Goal: Information Seeking & Learning: Check status

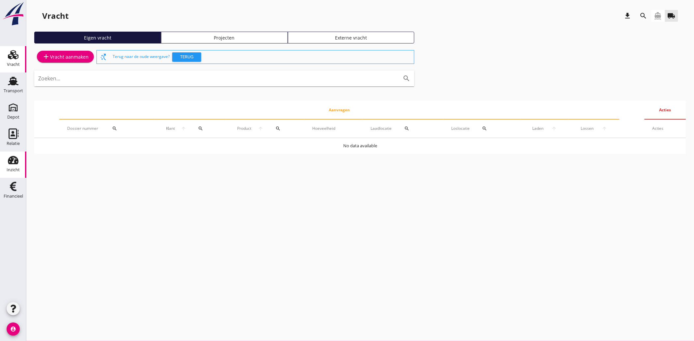
click at [13, 165] on div "Inzicht" at bounding box center [13, 169] width 13 height 9
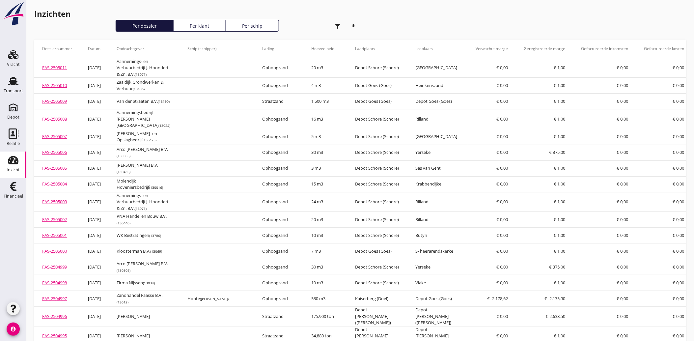
click at [338, 24] on icon "button" at bounding box center [337, 26] width 5 height 5
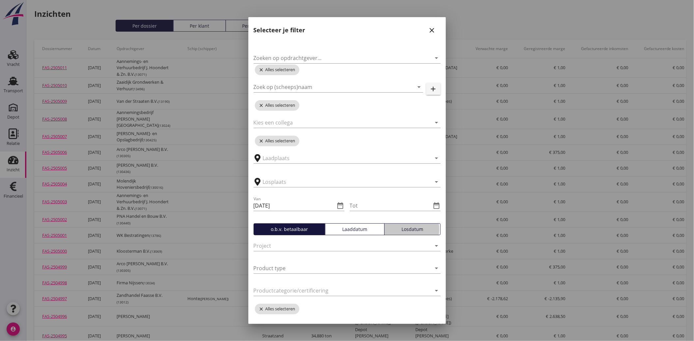
click at [402, 226] on div "Losdatum" at bounding box center [412, 229] width 50 height 7
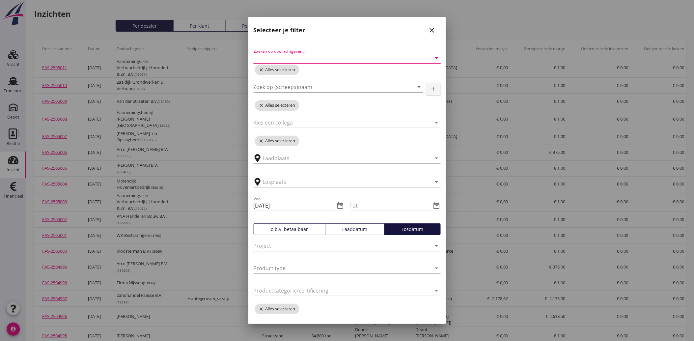
click at [276, 54] on input "Zoeken op opdrachtgever..." at bounding box center [337, 58] width 169 height 11
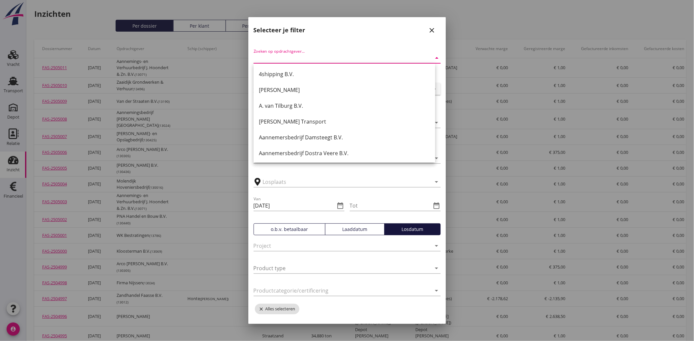
click at [340, 176] on div "arrow_drop_down" at bounding box center [346, 180] width 187 height 14
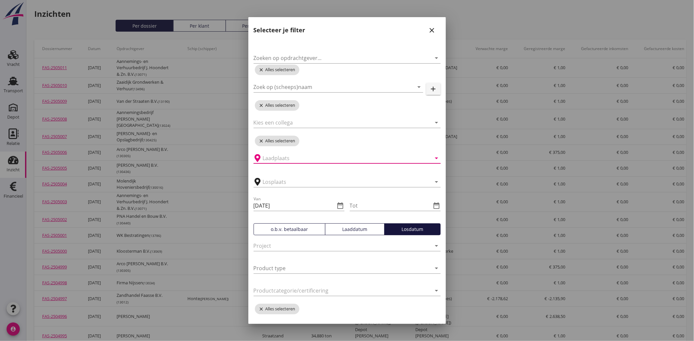
click at [285, 159] on input "text" at bounding box center [342, 158] width 159 height 11
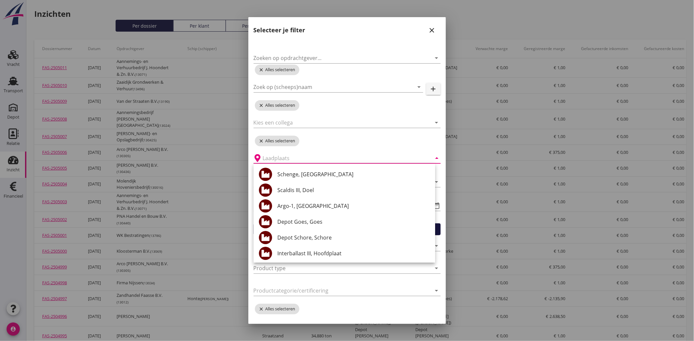
click at [326, 151] on div "arrow_drop_down" at bounding box center [346, 156] width 187 height 14
click at [337, 282] on div "arrow_drop_down" at bounding box center [346, 291] width 187 height 21
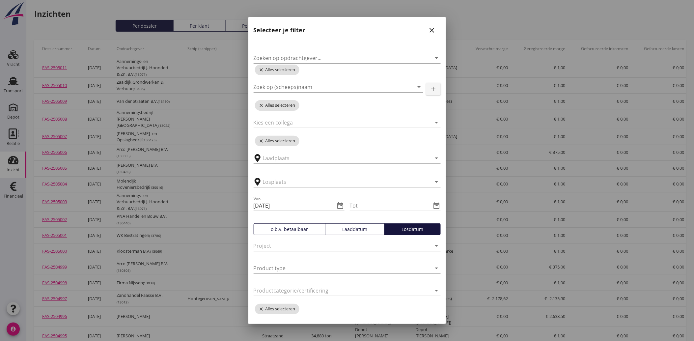
click at [338, 204] on icon "date_range" at bounding box center [340, 205] width 8 height 8
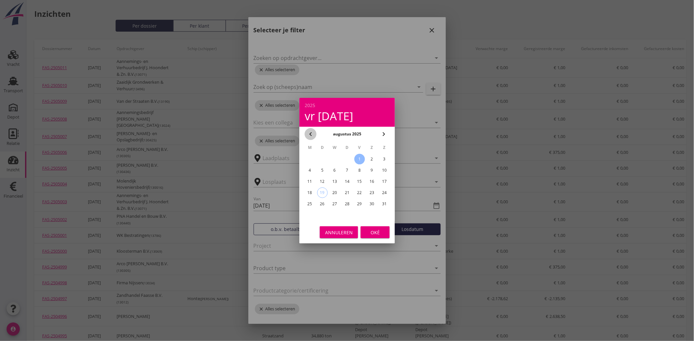
click at [308, 133] on icon "chevron_left" at bounding box center [310, 134] width 8 height 8
click at [348, 202] on div "26" at bounding box center [346, 204] width 11 height 11
type input "[DATE]"
click at [371, 233] on div "Oké" at bounding box center [375, 231] width 18 height 7
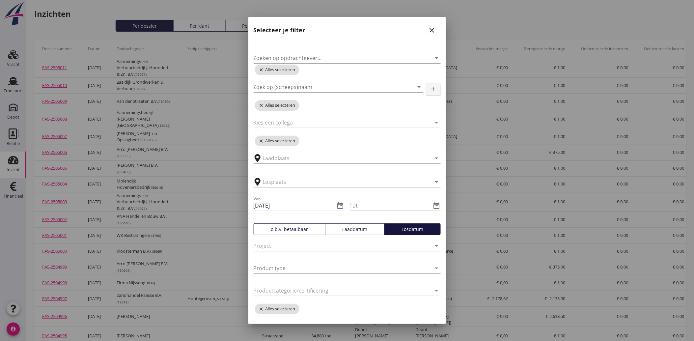
click at [433, 203] on icon "date_range" at bounding box center [437, 205] width 8 height 8
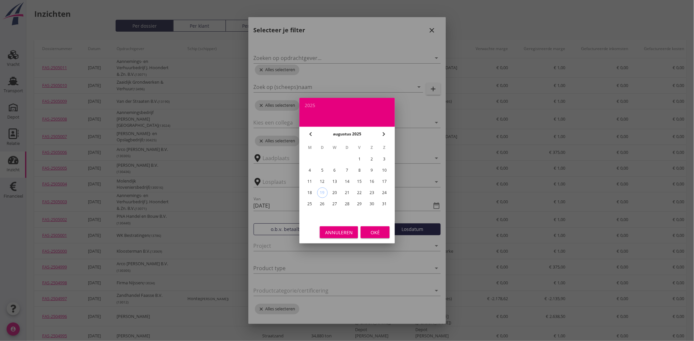
click at [311, 167] on div "4" at bounding box center [309, 170] width 11 height 11
type input "[DATE]"
click at [371, 226] on button "Oké" at bounding box center [374, 232] width 29 height 12
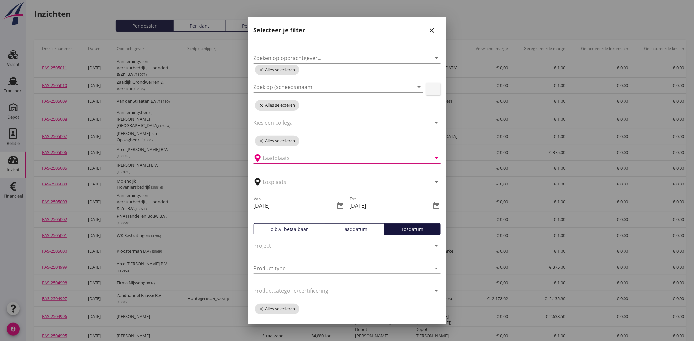
click at [295, 155] on input "text" at bounding box center [342, 158] width 159 height 11
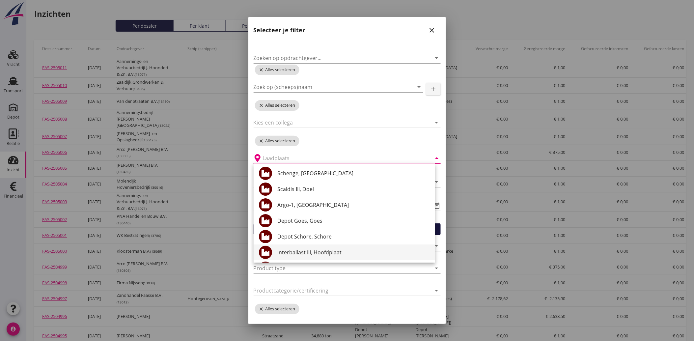
scroll to position [17, 0]
click at [323, 154] on input "text" at bounding box center [342, 158] width 159 height 11
click at [332, 124] on div at bounding box center [337, 122] width 169 height 11
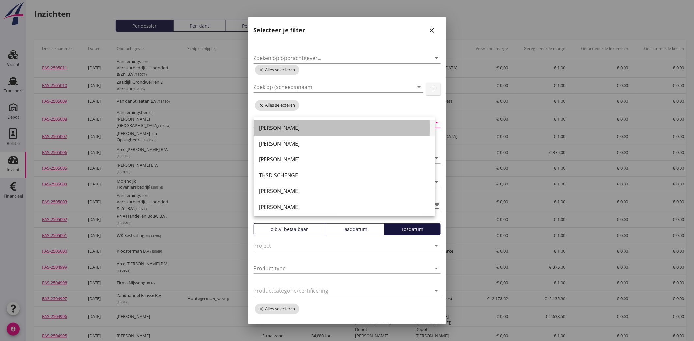
click at [334, 120] on div "[PERSON_NAME]" at bounding box center [344, 128] width 171 height 16
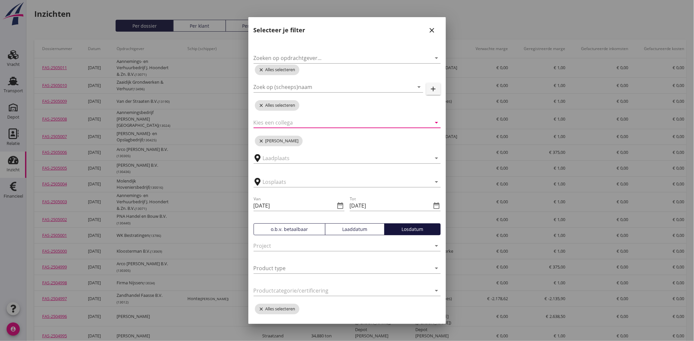
click at [338, 116] on div "arrow_drop_down" at bounding box center [346, 123] width 187 height 21
click at [318, 158] on input "text" at bounding box center [342, 158] width 159 height 11
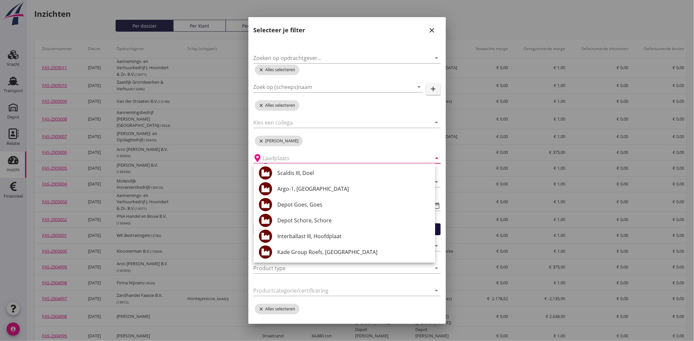
click at [318, 158] on input "text" at bounding box center [342, 158] width 159 height 11
click at [355, 314] on div "Zoeken op opdrachtgever... arrow_drop_down close Alles selecteren Zoek op (sche…" at bounding box center [347, 205] width 198 height 335
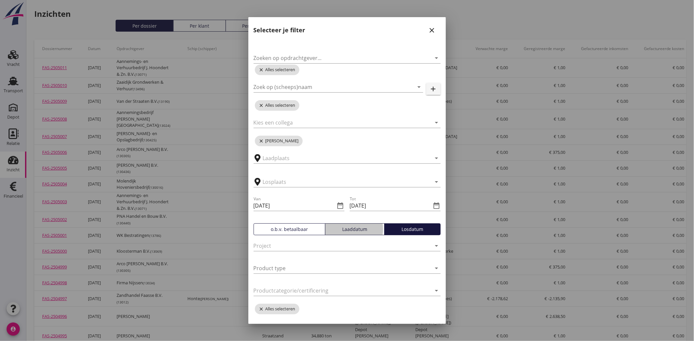
click at [352, 228] on div "Laaddatum" at bounding box center [355, 229] width 54 height 7
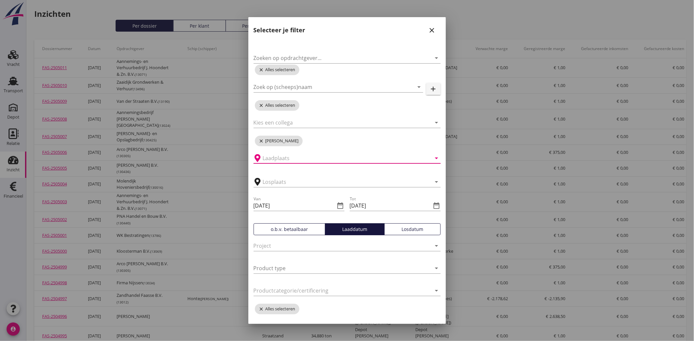
click at [329, 157] on input "text" at bounding box center [342, 158] width 159 height 11
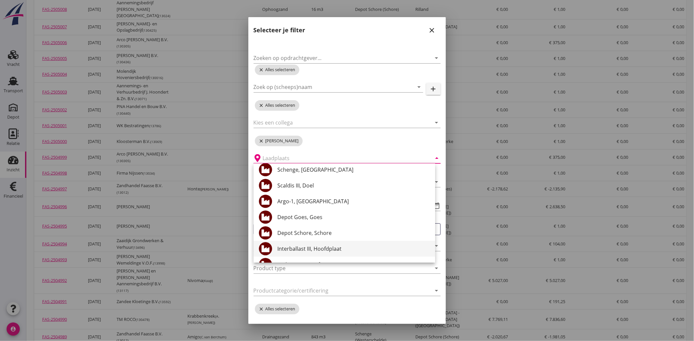
scroll to position [0, 0]
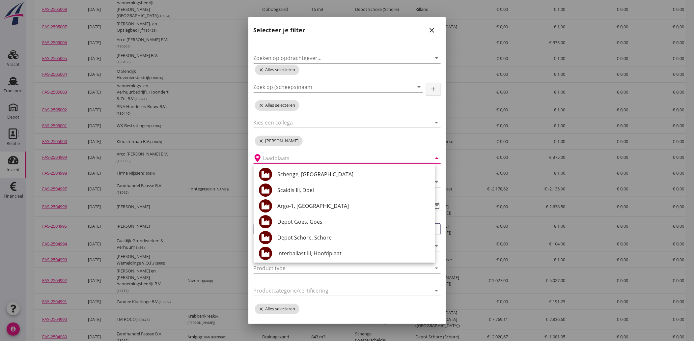
click at [340, 117] on div at bounding box center [337, 122] width 169 height 11
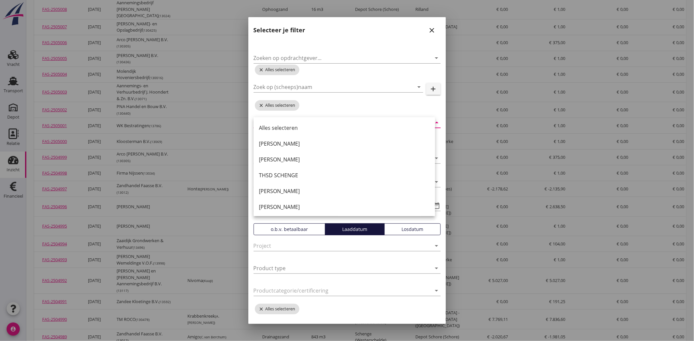
click at [343, 80] on div "Zoek op (scheeps)naam arrow_drop_down add" at bounding box center [346, 88] width 187 height 21
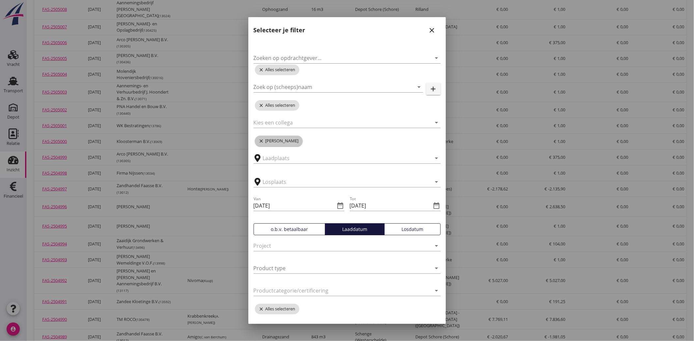
click at [259, 139] on icon "close" at bounding box center [262, 140] width 7 height 5
click at [276, 155] on input "text" at bounding box center [342, 158] width 159 height 11
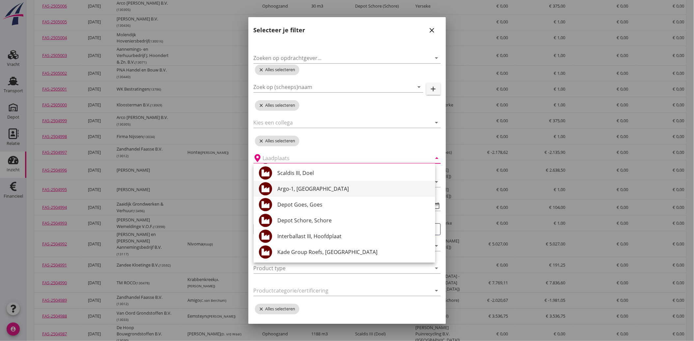
scroll to position [183, 0]
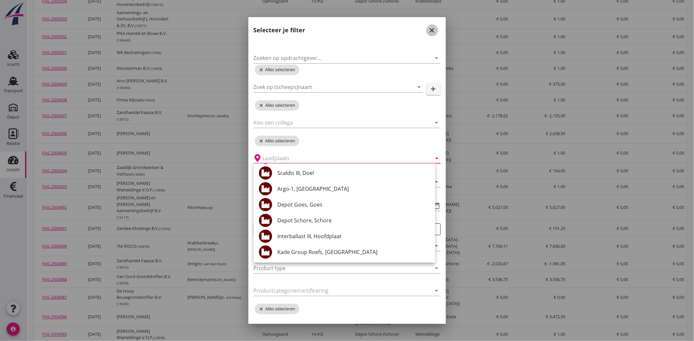
click at [427, 24] on button "close" at bounding box center [432, 30] width 12 height 12
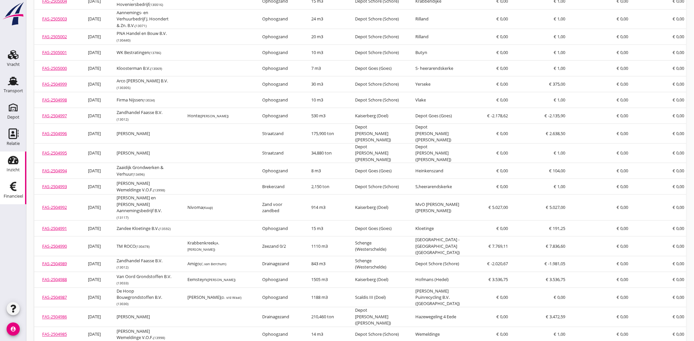
click at [12, 187] on use at bounding box center [13, 186] width 7 height 9
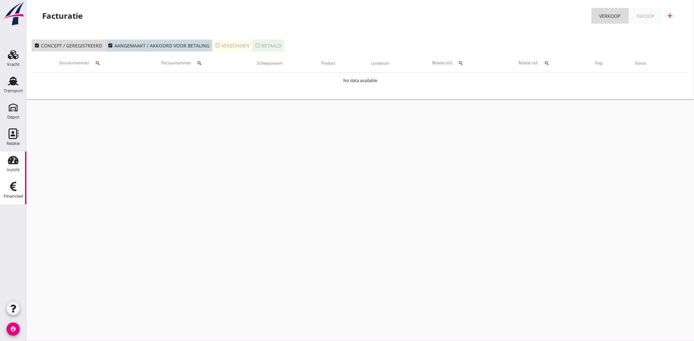
click at [10, 156] on icon "Inzicht" at bounding box center [13, 160] width 11 height 11
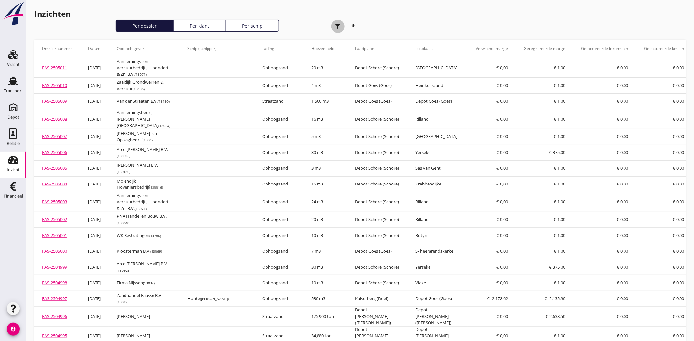
click at [335, 24] on icon "button" at bounding box center [337, 26] width 5 height 5
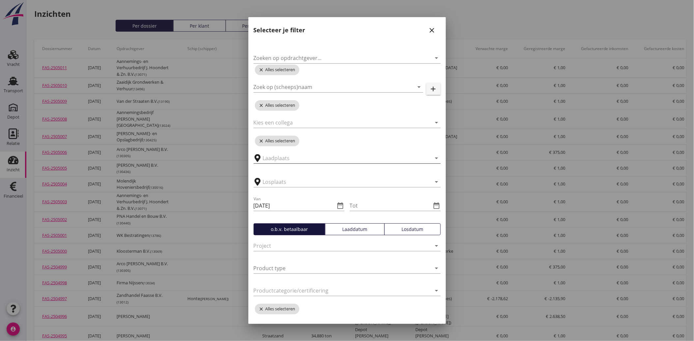
click at [289, 160] on input "text" at bounding box center [342, 158] width 159 height 11
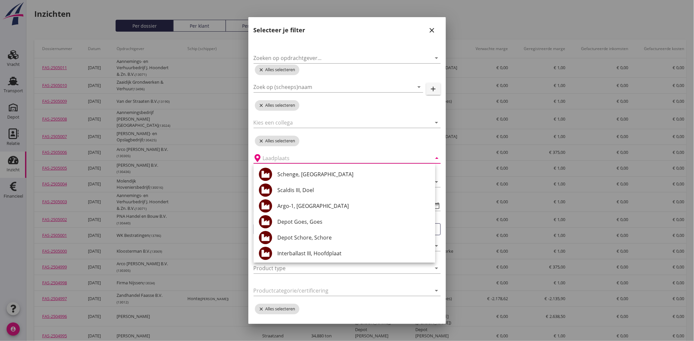
click at [328, 152] on div "arrow_drop_down" at bounding box center [346, 156] width 187 height 14
click at [322, 161] on input "text" at bounding box center [342, 158] width 159 height 11
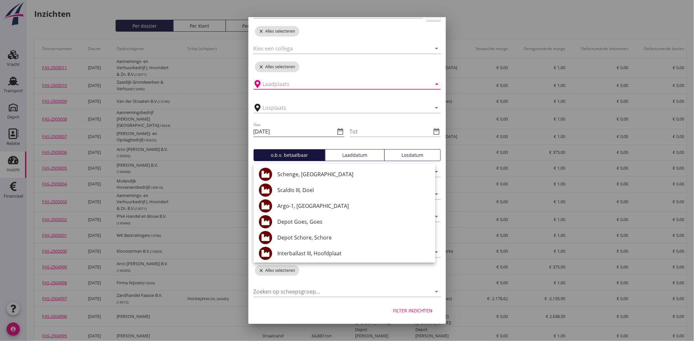
click at [336, 127] on icon "date_range" at bounding box center [340, 131] width 8 height 8
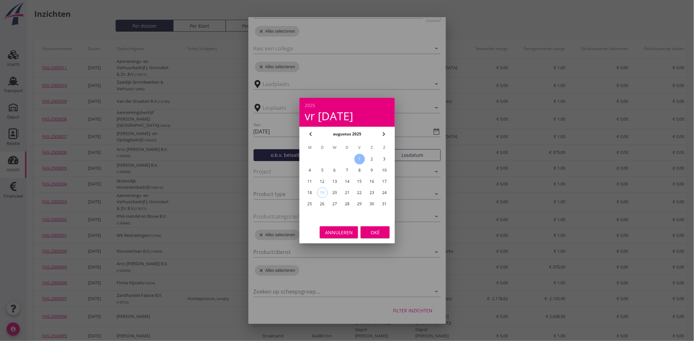
click at [314, 132] on icon "chevron_left" at bounding box center [310, 134] width 8 height 8
click at [380, 135] on icon "chevron_right" at bounding box center [384, 134] width 8 height 8
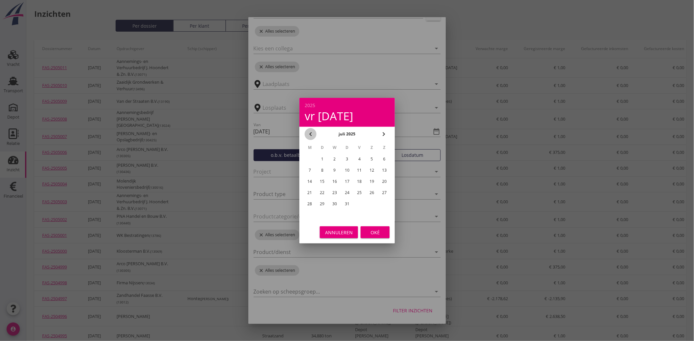
click at [307, 134] on icon "chevron_left" at bounding box center [310, 134] width 8 height 8
click at [344, 199] on div "26" at bounding box center [346, 204] width 11 height 11
type input "[DATE]"
click at [371, 238] on div "Annuleren Oké" at bounding box center [346, 232] width 95 height 22
click at [381, 238] on div "Annuleren Oké" at bounding box center [346, 232] width 95 height 22
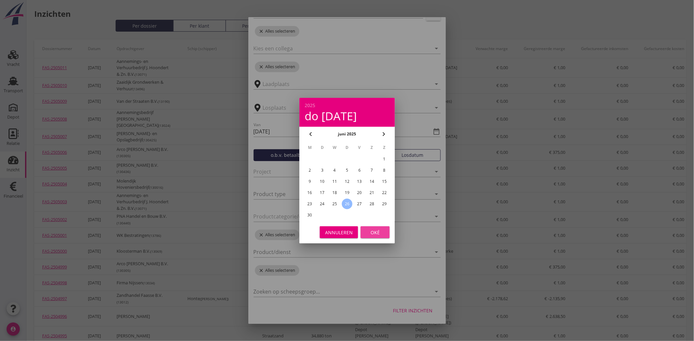
click at [383, 234] on div "Oké" at bounding box center [375, 231] width 18 height 7
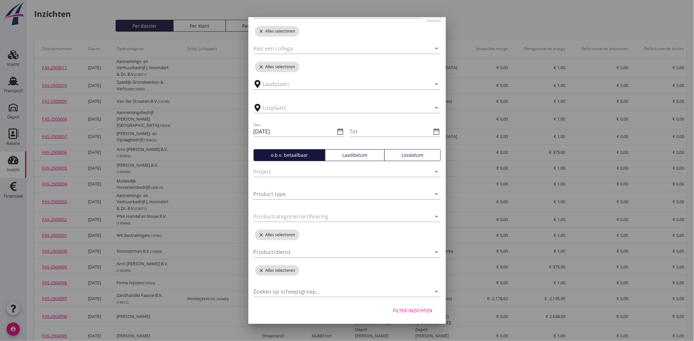
click at [405, 152] on div "Losdatum" at bounding box center [412, 154] width 50 height 7
click at [433, 129] on icon "date_range" at bounding box center [437, 131] width 8 height 8
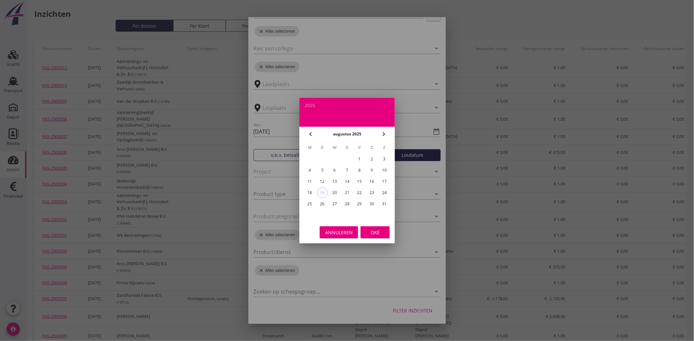
click at [321, 167] on div "5" at bounding box center [322, 170] width 11 height 11
type input "[DATE]"
click at [370, 235] on div "Oké" at bounding box center [375, 231] width 18 height 7
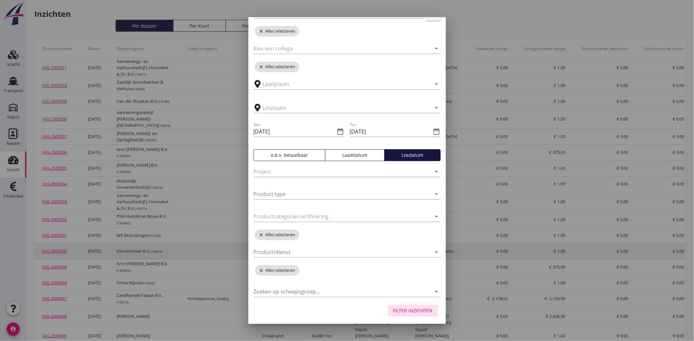
drag, startPoint x: 411, startPoint y: 310, endPoint x: 361, endPoint y: 270, distance: 63.9
click at [410, 310] on div "Filter inzichten" at bounding box center [413, 310] width 40 height 7
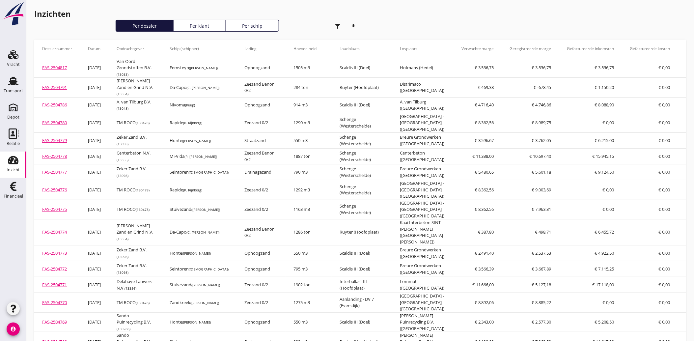
click at [356, 24] on icon "download" at bounding box center [353, 26] width 13 height 13
click at [339, 24] on use "button" at bounding box center [337, 26] width 5 height 5
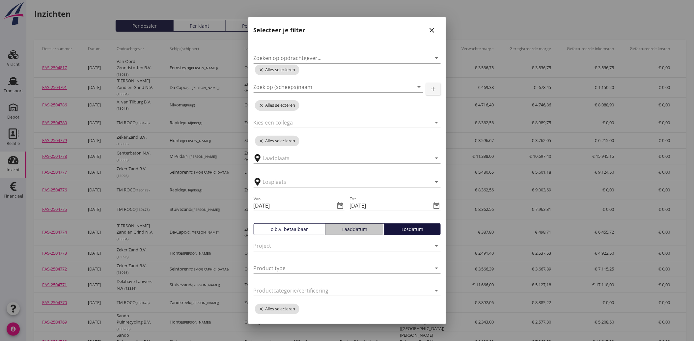
click at [367, 228] on div "Laaddatum" at bounding box center [355, 229] width 54 height 7
click at [394, 229] on div "Losdatum" at bounding box center [412, 229] width 50 height 7
click at [336, 205] on icon "date_range" at bounding box center [340, 205] width 8 height 8
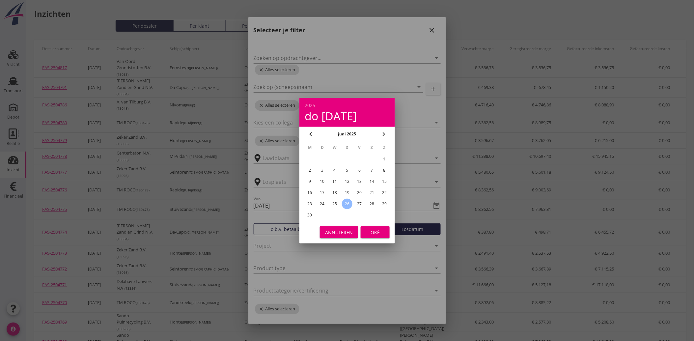
click at [312, 133] on icon "chevron_left" at bounding box center [310, 134] width 8 height 8
click at [383, 133] on icon "chevron_right" at bounding box center [384, 134] width 8 height 8
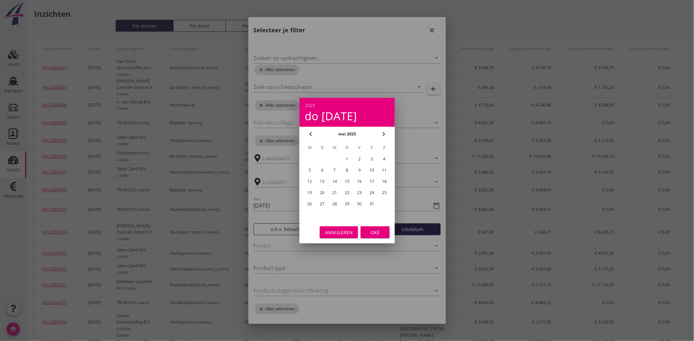
click at [313, 133] on icon "chevron_left" at bounding box center [310, 134] width 8 height 8
click at [311, 202] on div "28" at bounding box center [309, 204] width 11 height 11
click at [361, 192] on div "25" at bounding box center [359, 192] width 11 height 11
type input "[DATE]"
click at [368, 229] on div "Oké" at bounding box center [375, 231] width 18 height 7
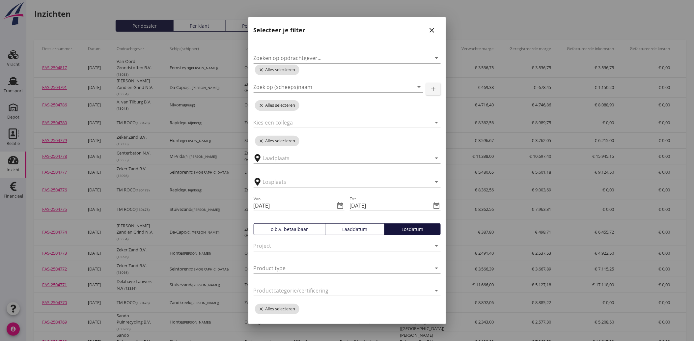
click at [433, 204] on icon "date_range" at bounding box center [437, 205] width 8 height 8
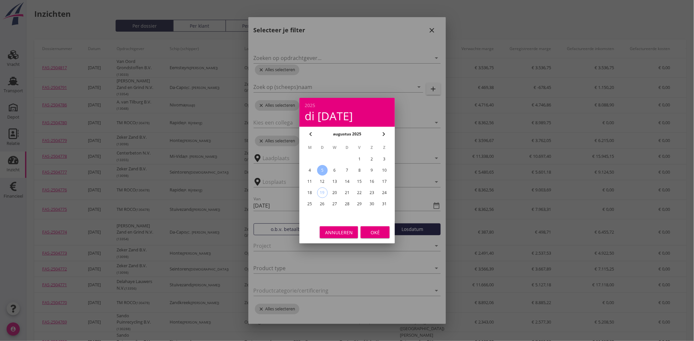
click at [309, 135] on icon "chevron_left" at bounding box center [310, 134] width 8 height 8
click at [345, 202] on div "31" at bounding box center [346, 204] width 11 height 11
type input "[DATE]"
click at [374, 228] on div "Oké" at bounding box center [375, 231] width 18 height 7
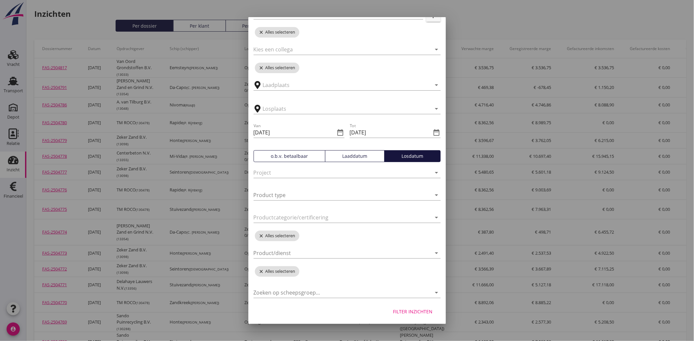
scroll to position [74, 0]
click at [312, 83] on input "text" at bounding box center [342, 84] width 159 height 11
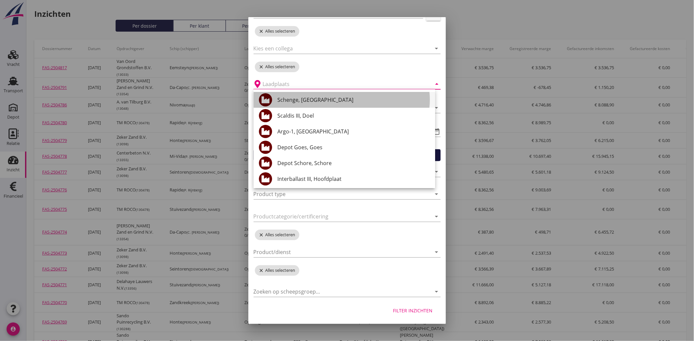
click at [314, 100] on div "Schenge, [GEOGRAPHIC_DATA]" at bounding box center [353, 100] width 152 height 8
type input "Schenge, [GEOGRAPHIC_DATA]"
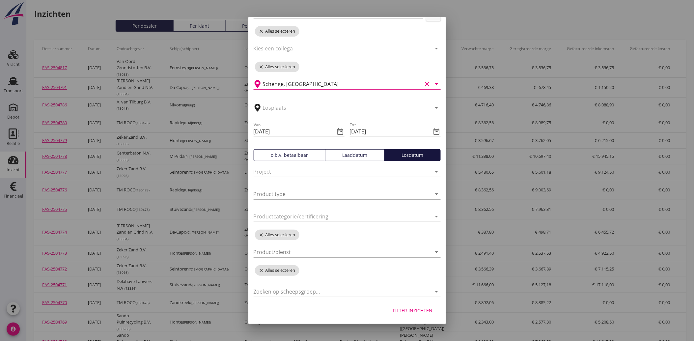
click at [419, 312] on div "Filter inzichten" at bounding box center [413, 310] width 40 height 7
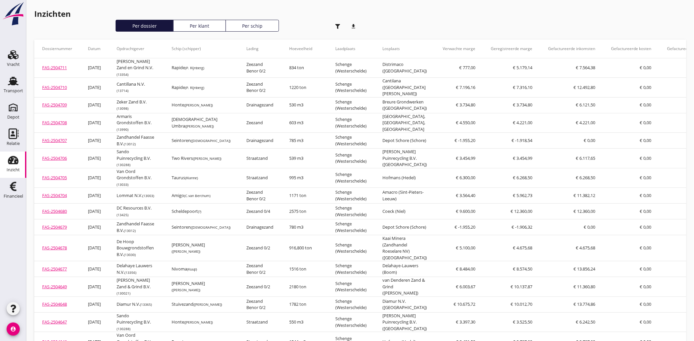
click at [352, 22] on icon "download" at bounding box center [353, 26] width 13 height 13
